Goal: Task Accomplishment & Management: Manage account settings

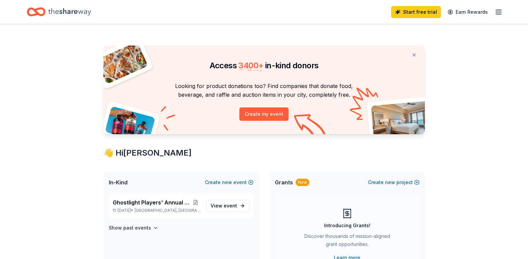
click at [501, 14] on icon "button" at bounding box center [498, 12] width 8 height 8
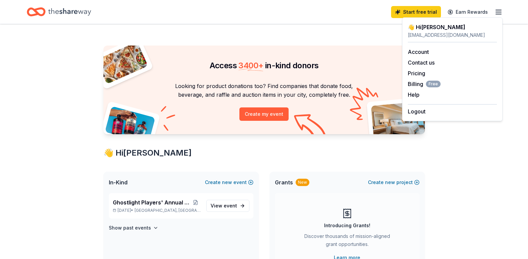
click at [70, 10] on icon "Home" at bounding box center [69, 12] width 43 height 14
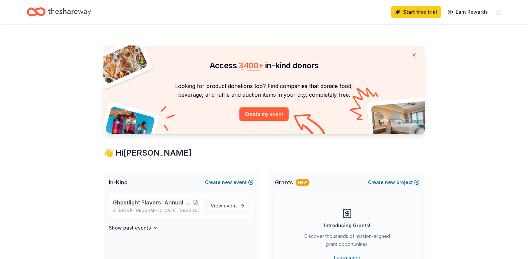
click at [150, 204] on span "Ghostlight Players' Annual Fundraiser" at bounding box center [152, 202] width 78 height 8
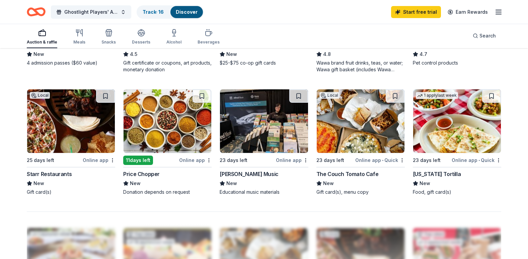
scroll to position [368, 0]
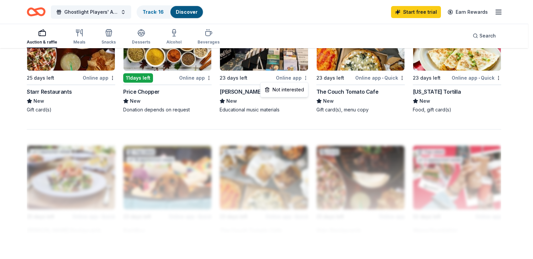
click at [297, 90] on div "Not interested" at bounding box center [284, 90] width 45 height 12
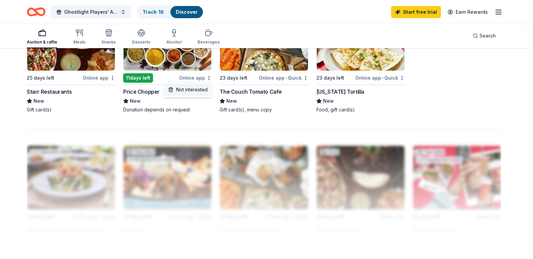
click at [204, 90] on div "Not interested" at bounding box center [187, 90] width 45 height 12
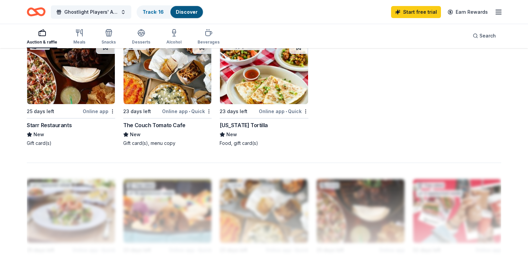
scroll to position [201, 0]
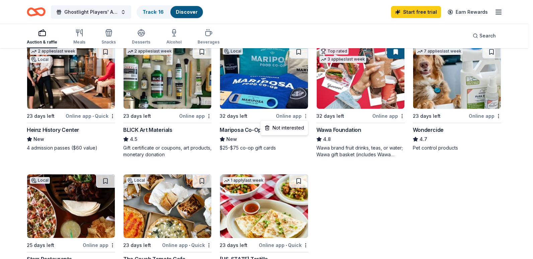
click at [299, 126] on div "Not interested" at bounding box center [284, 128] width 45 height 12
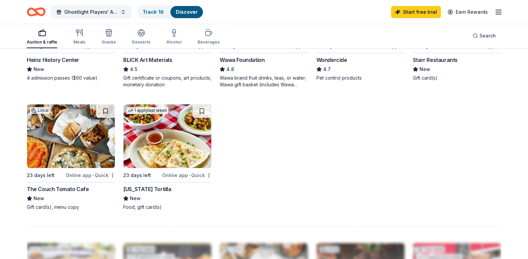
scroll to position [239, 0]
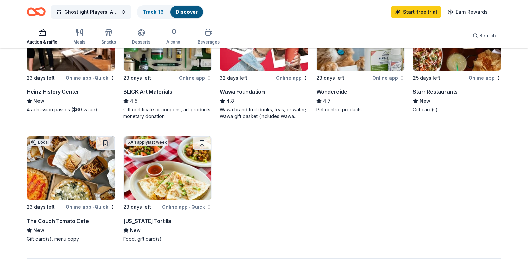
click at [449, 93] on div "Starr Restaurants" at bounding box center [435, 92] width 45 height 8
click at [149, 10] on link "Track · 16" at bounding box center [153, 12] width 21 height 6
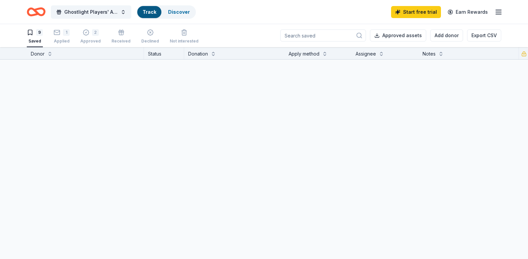
scroll to position [0, 0]
click at [151, 11] on link "Track" at bounding box center [149, 12] width 13 height 6
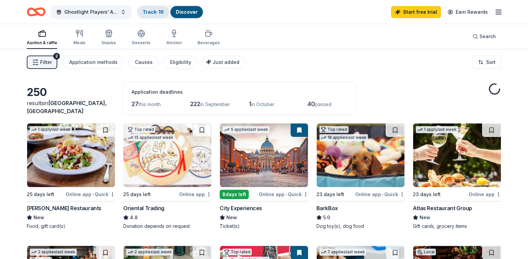
click at [151, 11] on link "Track · 16" at bounding box center [153, 12] width 21 height 6
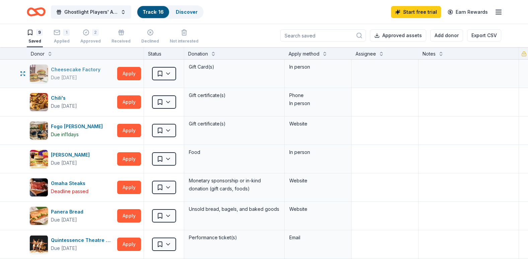
click at [97, 78] on div "Due [DATE]" at bounding box center [77, 78] width 52 height 8
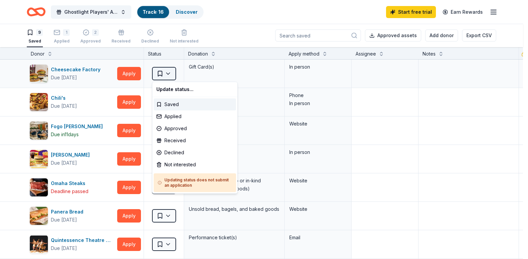
click at [168, 77] on html "Ghostlight Players' Annual Fundraiser Track · 16 Discover Start free trial Earn…" at bounding box center [264, 129] width 528 height 259
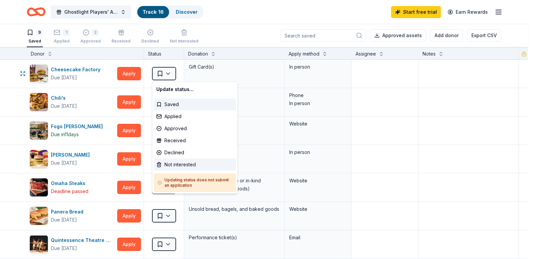
click at [191, 164] on div "Not interested" at bounding box center [195, 165] width 82 height 12
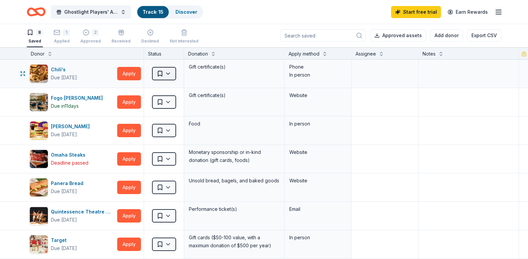
click at [169, 73] on html "Ghostlight Players' Annual Fundraiser Track · 15 Discover Start free trial Earn…" at bounding box center [264, 129] width 528 height 259
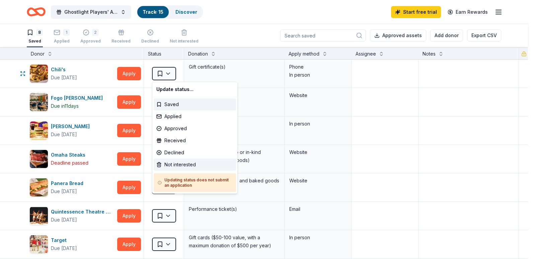
click at [183, 164] on div "Not interested" at bounding box center [195, 165] width 82 height 12
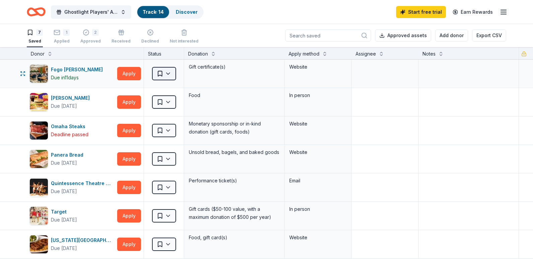
click at [167, 73] on html "Ghostlight Players' Annual Fundraiser Track · 14 Discover Start free trial Earn…" at bounding box center [266, 129] width 533 height 259
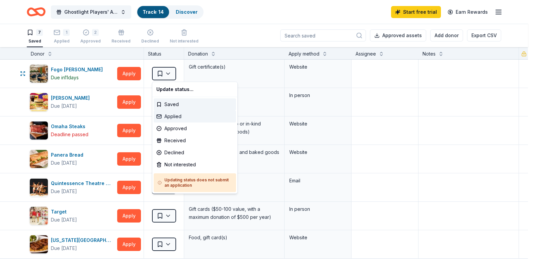
click at [175, 114] on div "Applied" at bounding box center [195, 116] width 82 height 12
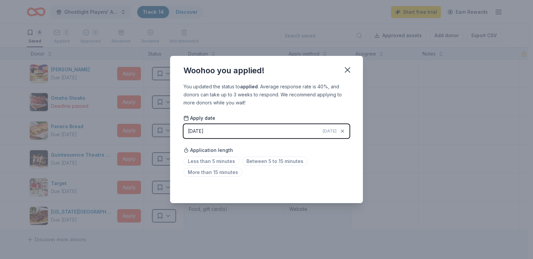
click at [298, 134] on button "08/12/2025 Today" at bounding box center [266, 131] width 166 height 14
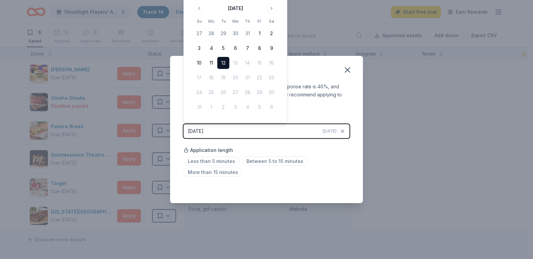
click at [311, 116] on div "Apply date 08/12/2025 Today" at bounding box center [266, 126] width 166 height 23
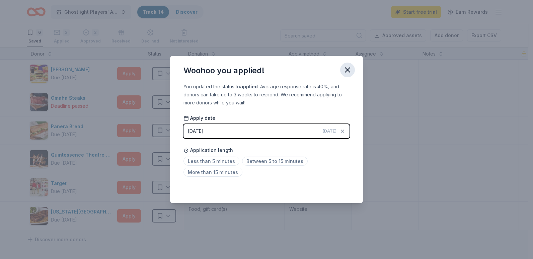
click at [347, 70] on icon "button" at bounding box center [347, 70] width 5 height 5
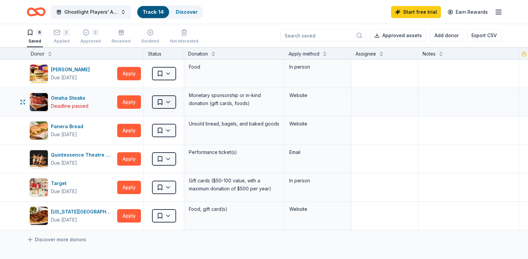
click at [171, 102] on html "Ghostlight Players' Annual Fundraiser Track · 14 Discover Start free trial Earn…" at bounding box center [264, 129] width 528 height 259
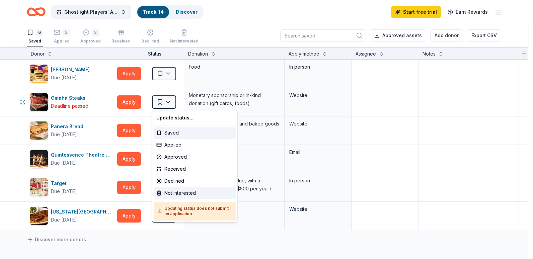
click at [184, 190] on div "Not interested" at bounding box center [195, 193] width 82 height 12
click at [186, 193] on div "Not interested" at bounding box center [195, 193] width 82 height 12
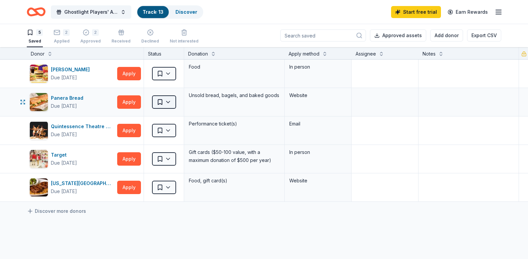
click at [170, 104] on html "Ghostlight Players' Annual Fundraiser Track · 13 Discover Start free trial Earn…" at bounding box center [264, 129] width 528 height 259
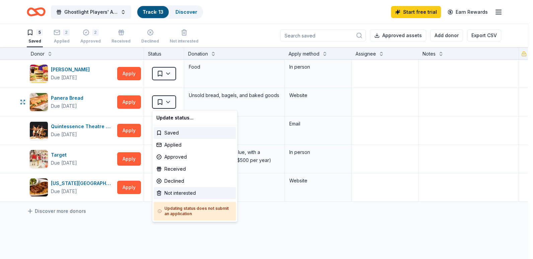
click at [172, 191] on div "Not interested" at bounding box center [195, 193] width 82 height 12
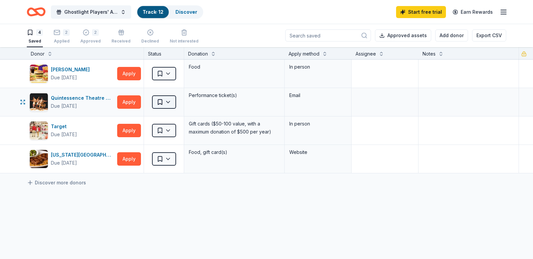
click at [167, 103] on html "Ghostlight Players' Annual Fundraiser Track · 12 Discover Start free trial Earn…" at bounding box center [266, 129] width 533 height 259
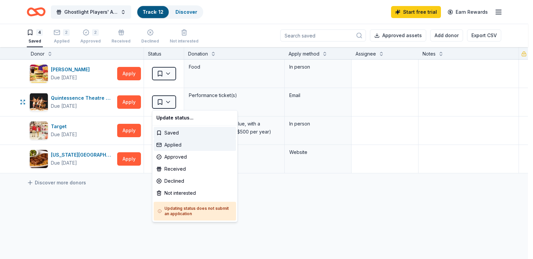
click at [170, 145] on div "Applied" at bounding box center [195, 145] width 82 height 12
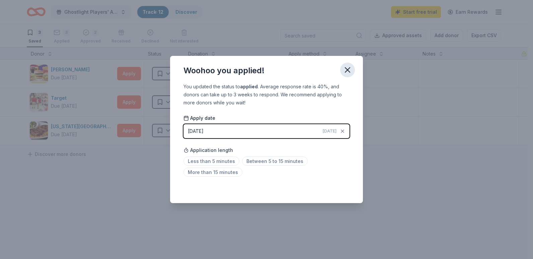
click at [346, 70] on icon "button" at bounding box center [347, 69] width 9 height 9
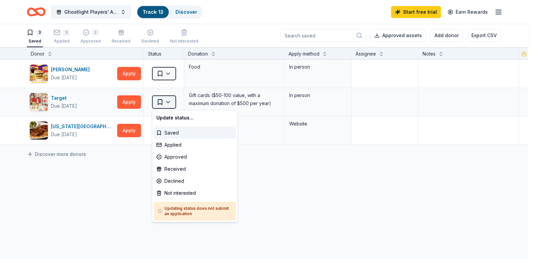
click at [170, 104] on html "Ghostlight Players' Annual Fundraiser Track · 12 Discover Start free trial Earn…" at bounding box center [266, 129] width 533 height 259
click at [180, 193] on div "Not interested" at bounding box center [195, 193] width 82 height 12
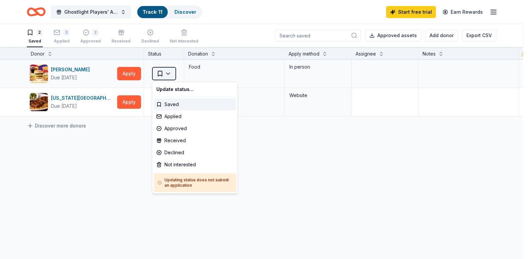
click at [169, 72] on html "Ghostlight Players' Annual Fundraiser Track · 11 Discover Start free trial Earn…" at bounding box center [264, 129] width 528 height 259
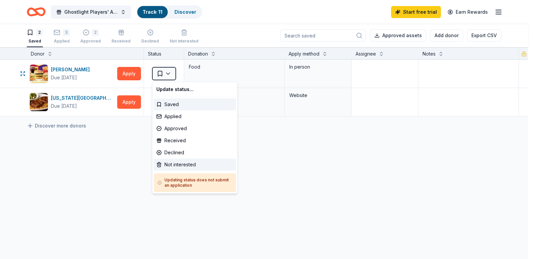
click at [179, 165] on div "Not interested" at bounding box center [195, 165] width 82 height 12
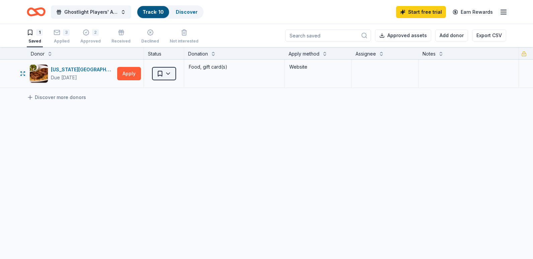
click at [169, 73] on html "Ghostlight Players' Annual Fundraiser Track · 10 Discover Start free trial Earn…" at bounding box center [266, 129] width 533 height 259
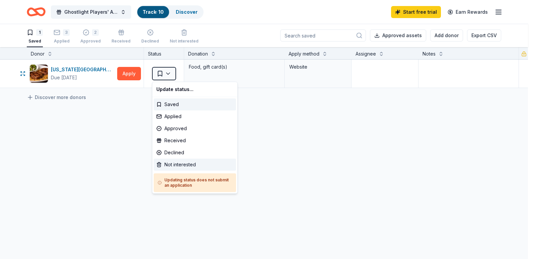
click at [179, 163] on div "Not interested" at bounding box center [195, 165] width 82 height 12
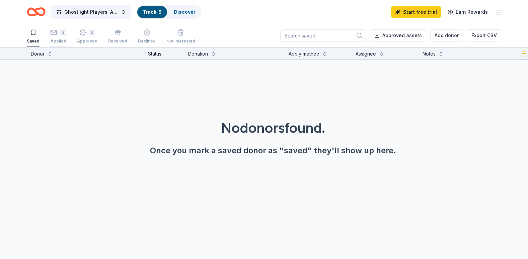
click at [61, 37] on div "3 Applied" at bounding box center [58, 32] width 16 height 15
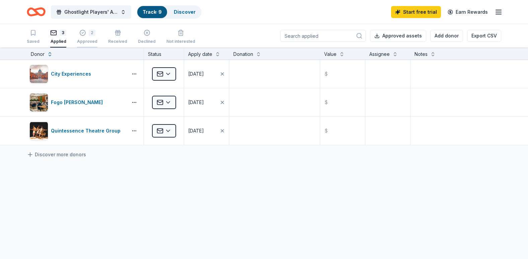
click at [85, 34] on div "2" at bounding box center [87, 32] width 20 height 7
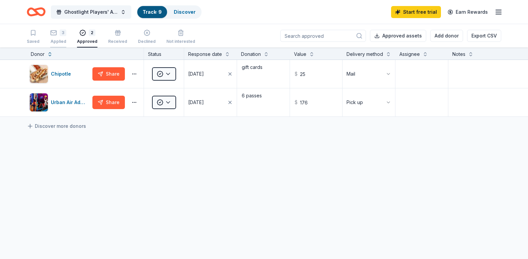
click at [55, 37] on div "3 Applied" at bounding box center [58, 33] width 16 height 15
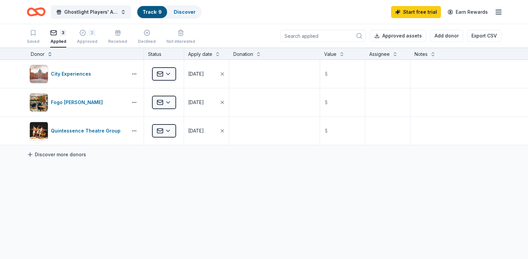
click at [45, 155] on link "Discover more donors" at bounding box center [56, 155] width 59 height 8
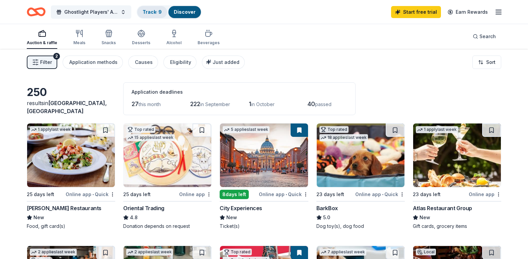
click at [151, 11] on link "Track · 9" at bounding box center [152, 12] width 19 height 6
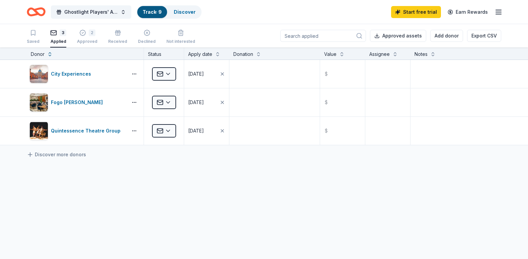
click at [307, 36] on input at bounding box center [323, 36] width 86 height 12
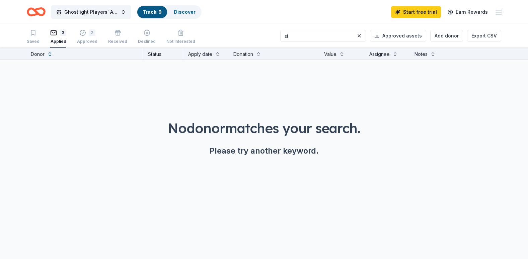
type input "s"
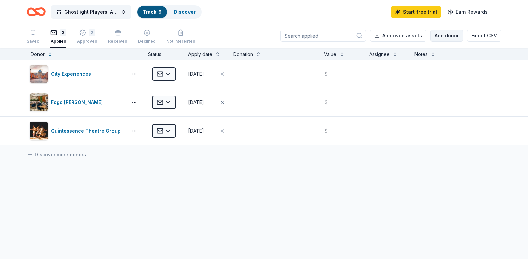
click at [446, 36] on button "Add donor" at bounding box center [446, 36] width 33 height 12
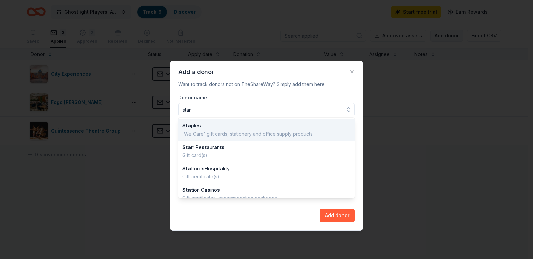
type input "starr"
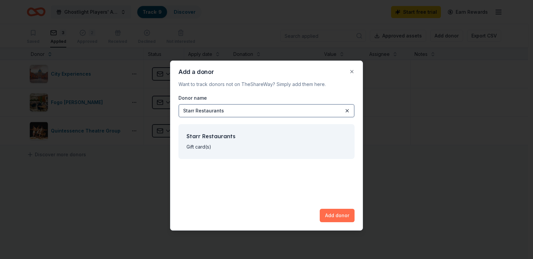
click at [331, 220] on button "Add donor" at bounding box center [337, 215] width 35 height 13
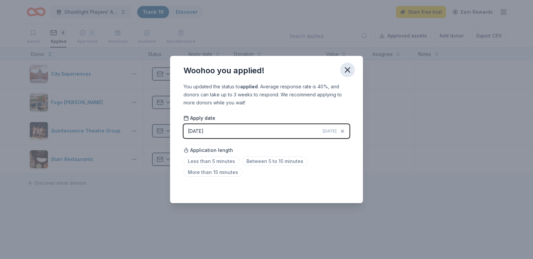
click at [346, 70] on icon "button" at bounding box center [347, 69] width 9 height 9
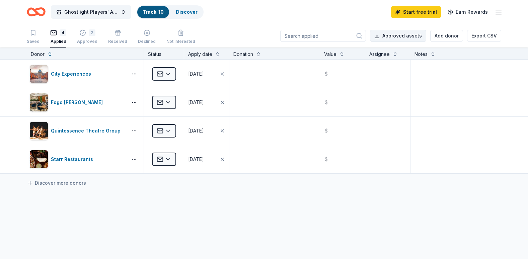
click at [395, 37] on button "Approved assets" at bounding box center [398, 36] width 56 height 12
click at [445, 36] on button "Add donor" at bounding box center [446, 36] width 33 height 12
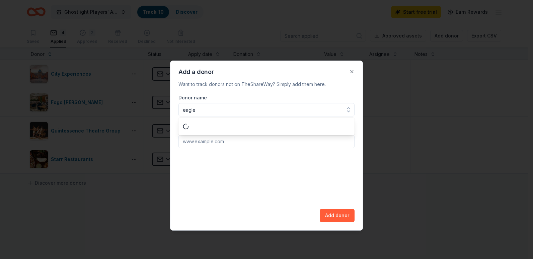
type input "eagles"
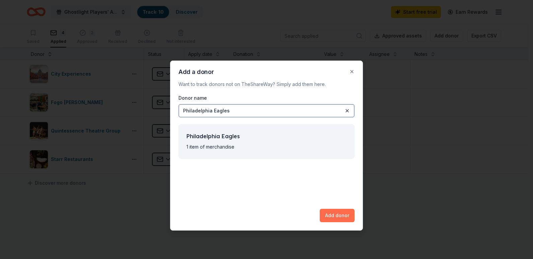
click at [341, 217] on button "Add donor" at bounding box center [337, 215] width 35 height 13
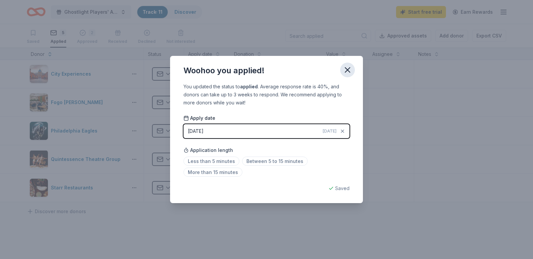
click at [347, 69] on icon "button" at bounding box center [347, 69] width 9 height 9
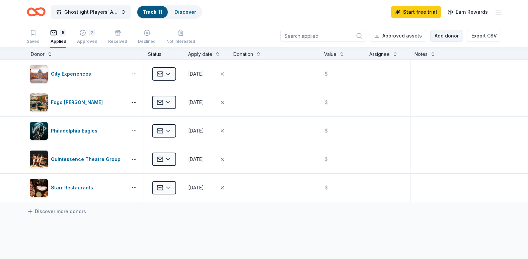
click at [442, 34] on button "Add donor" at bounding box center [446, 36] width 33 height 12
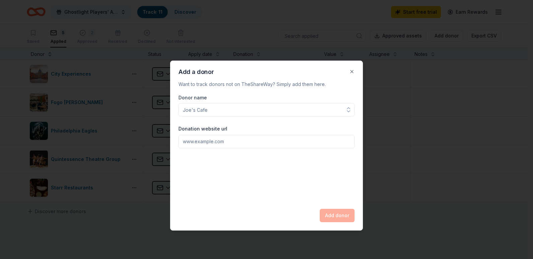
click at [214, 109] on input "Donor name" at bounding box center [266, 109] width 176 height 13
click at [352, 72] on button "Close" at bounding box center [351, 71] width 13 height 13
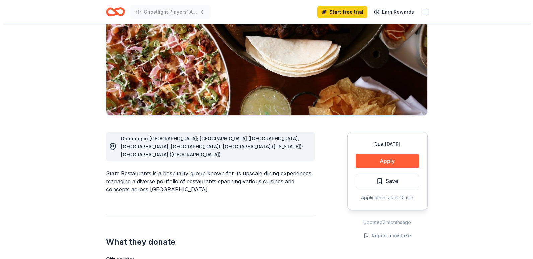
scroll to position [134, 0]
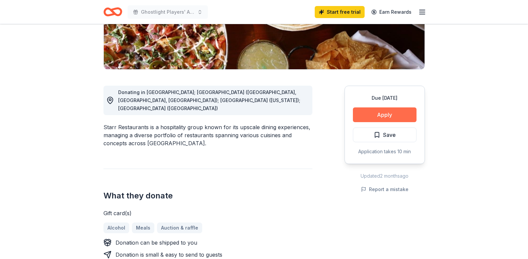
click at [373, 115] on button "Apply" at bounding box center [385, 114] width 64 height 15
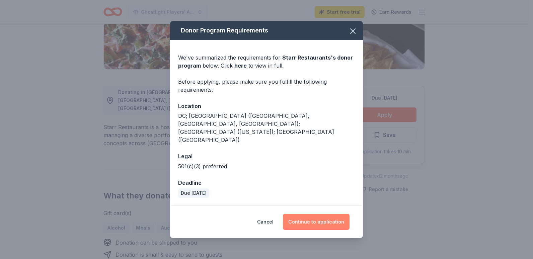
click at [316, 214] on button "Continue to application" at bounding box center [316, 222] width 67 height 16
